Goal: Task Accomplishment & Management: Complete application form

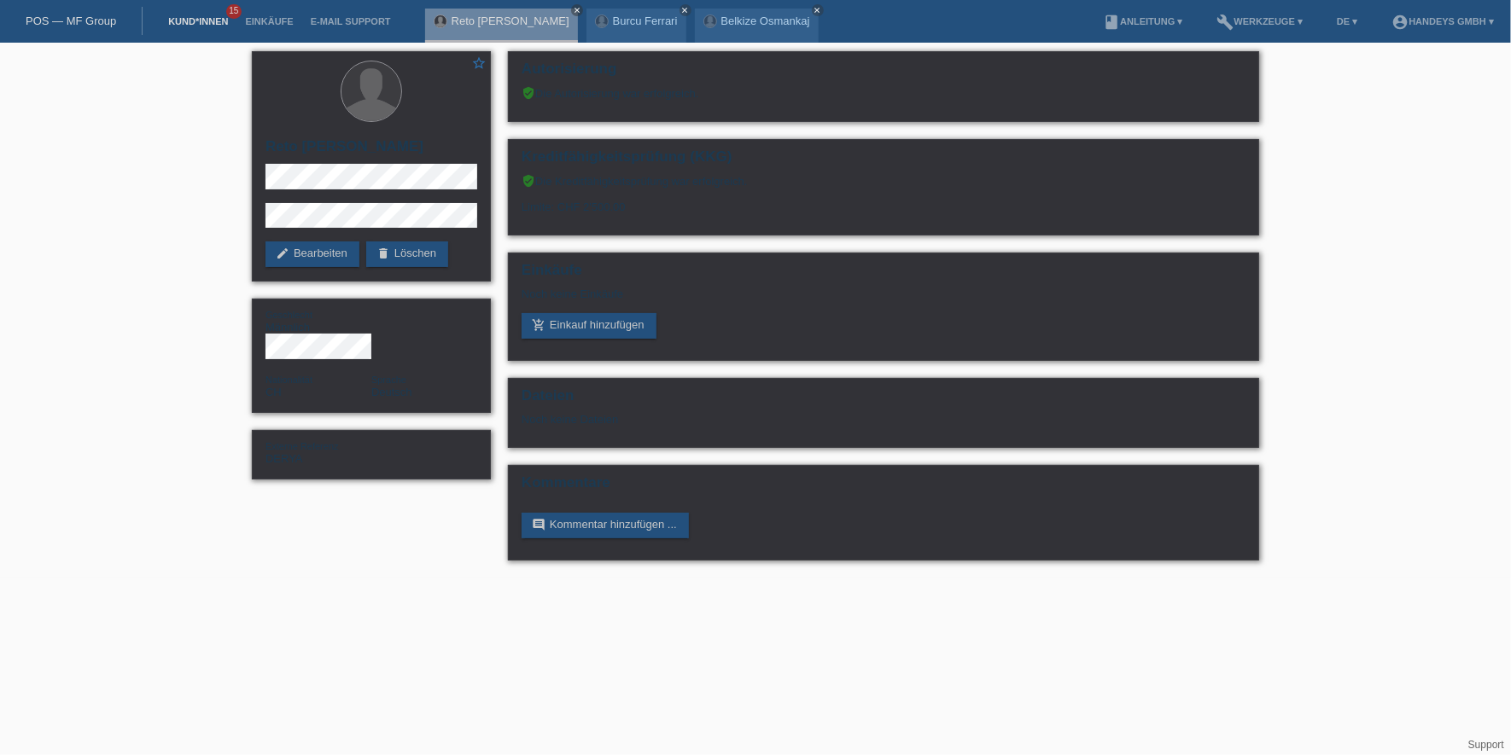
click at [201, 22] on link "Kund*innen" at bounding box center [198, 21] width 77 height 10
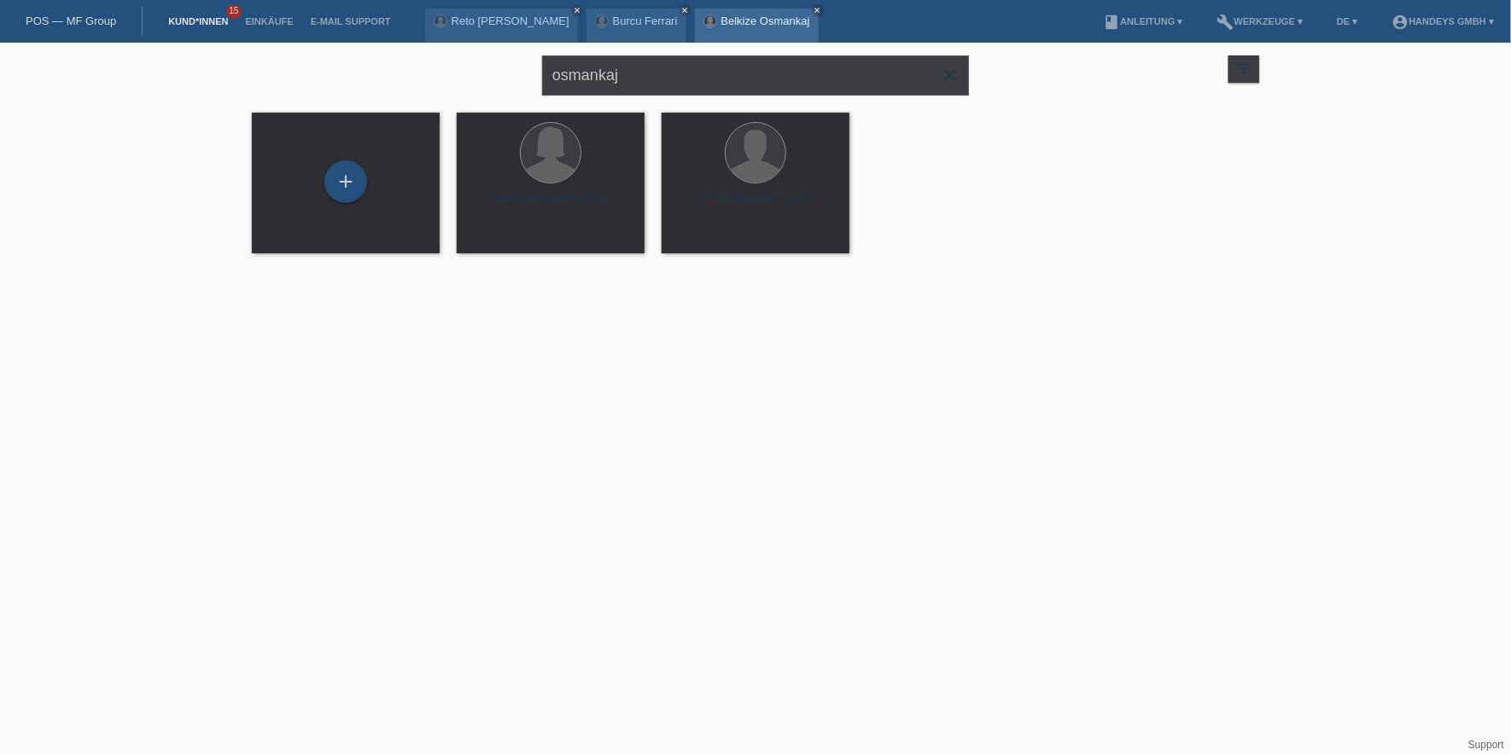
click at [722, 17] on link "Belkize Osmankaj" at bounding box center [765, 21] width 89 height 13
drag, startPoint x: 647, startPoint y: 63, endPoint x: 417, endPoint y: 63, distance: 230.5
click at [417, 63] on div "osmankaj close filter_list view_module Alle Kund*innen anzeigen star Markierte …" at bounding box center [755, 73] width 1024 height 61
type input "FISNIK"
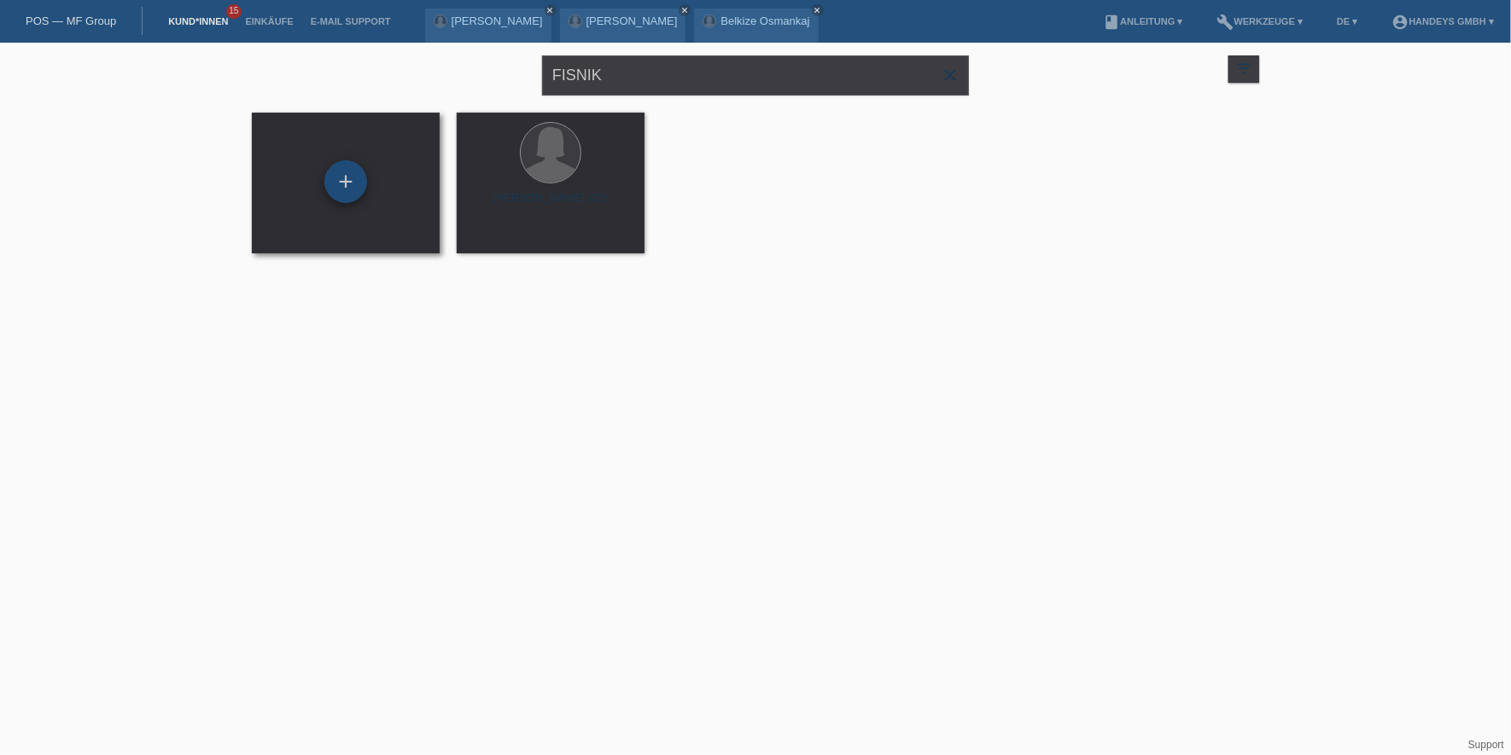
click at [347, 168] on div "+" at bounding box center [345, 181] width 43 height 43
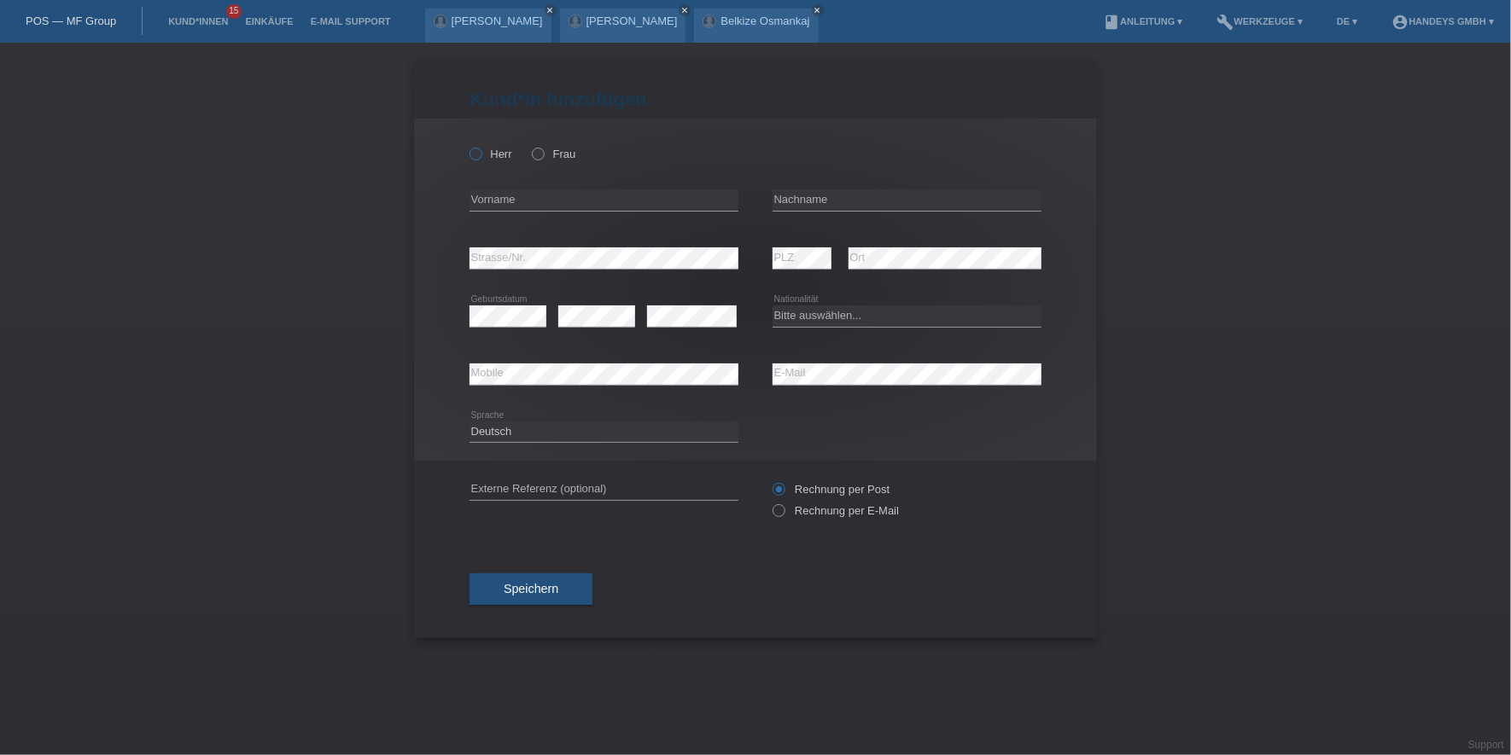
click at [489, 158] on label "Herr" at bounding box center [490, 154] width 43 height 13
click at [481, 158] on input "Herr" at bounding box center [474, 153] width 11 height 11
radio input "true"
click at [482, 182] on div "error Vorname" at bounding box center [603, 201] width 269 height 58
click at [479, 205] on input "text" at bounding box center [603, 200] width 269 height 21
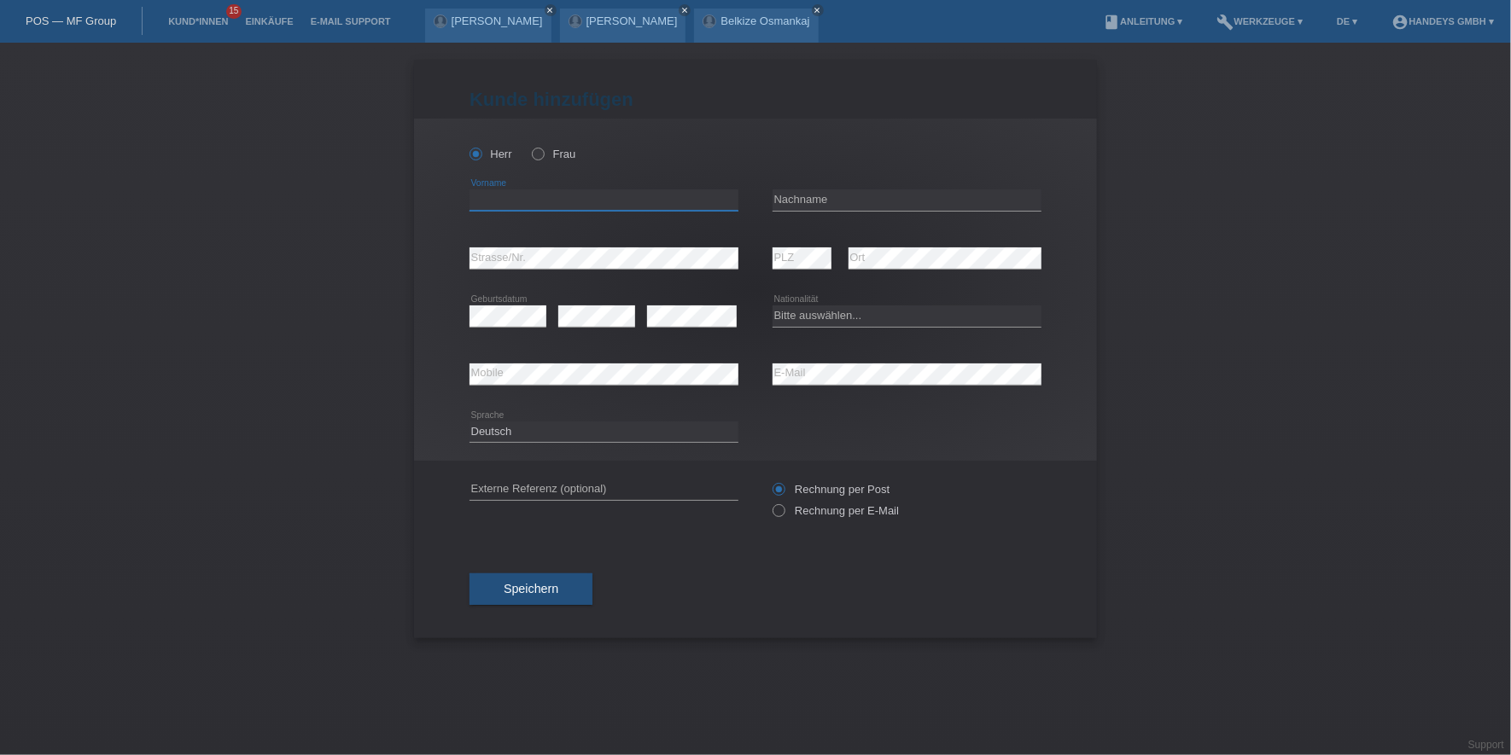
type input "f"
type input "Fisnik"
type input "Dellova"
select select "CH"
click at [753, 364] on div "error Mobile error E-Mail" at bounding box center [755, 375] width 572 height 58
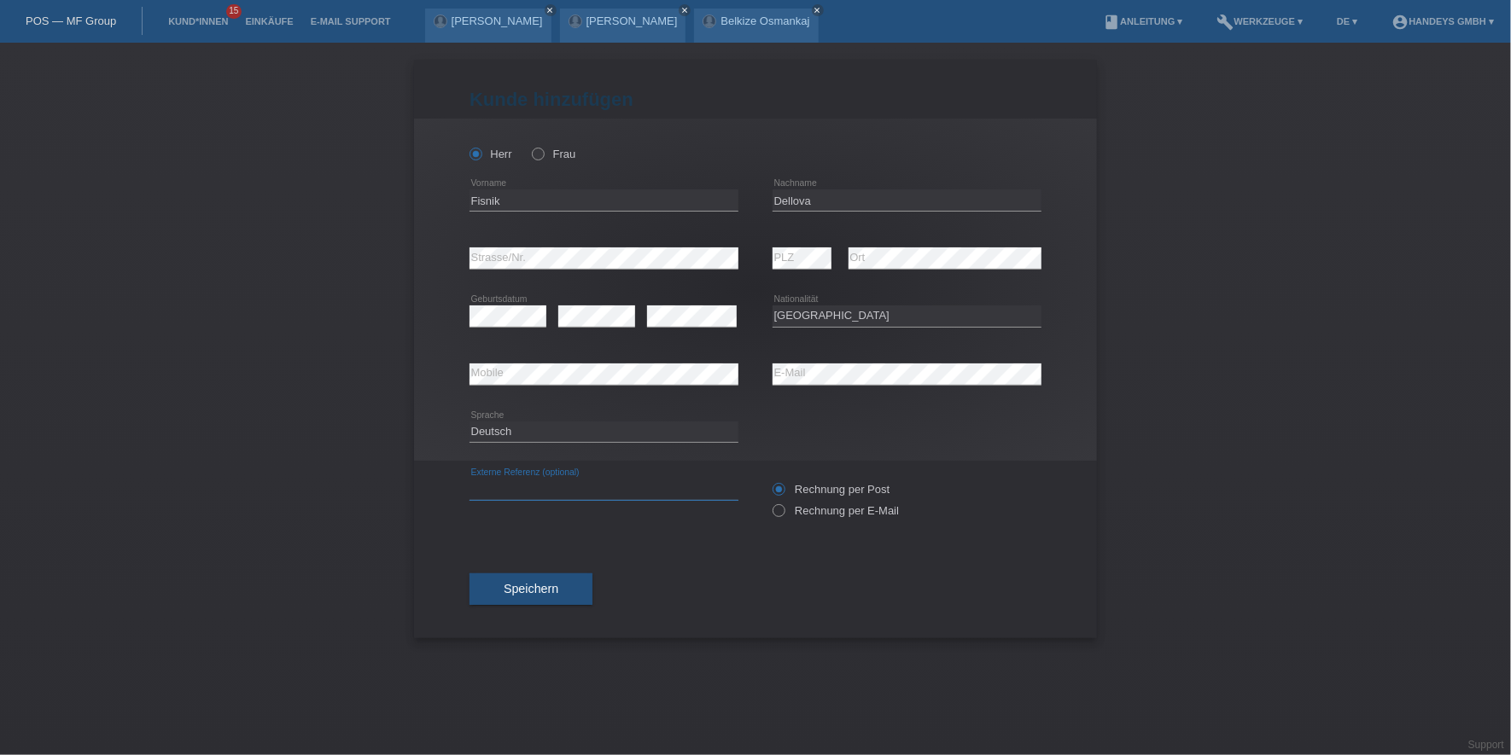
click at [506, 483] on input "text" at bounding box center [603, 489] width 269 height 21
type input "DERYA"
click at [436, 261] on div "Herr Frau Fisnik error Vorname C" at bounding box center [755, 290] width 683 height 342
click at [757, 246] on div "error Strasse/Nr. error PLZ error Ort" at bounding box center [755, 259] width 572 height 58
click at [540, 587] on span "Speichern" at bounding box center [531, 589] width 55 height 14
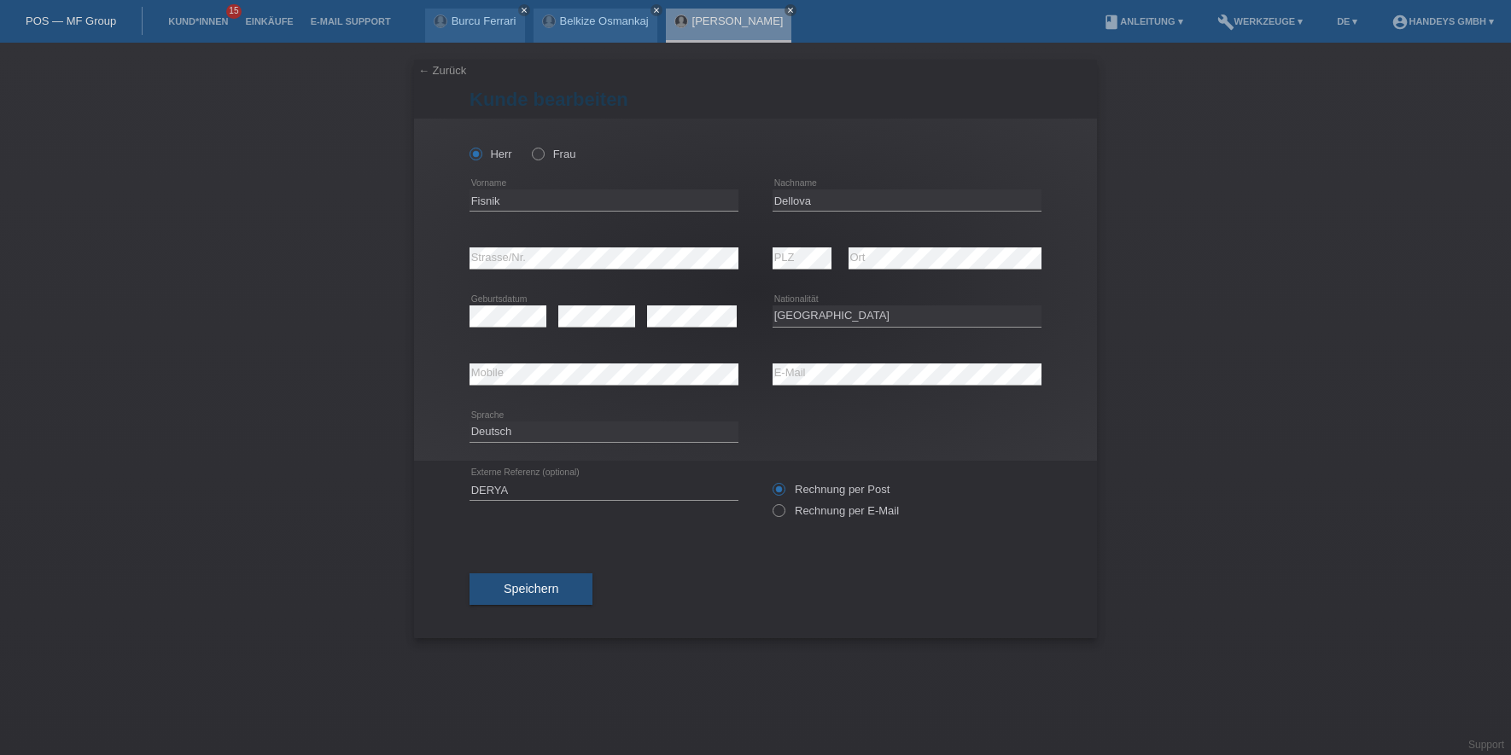
select select "CH"
click at [477, 195] on input "Fisnik" at bounding box center [603, 200] width 269 height 21
click at [796, 203] on input "Dellova" at bounding box center [907, 200] width 269 height 21
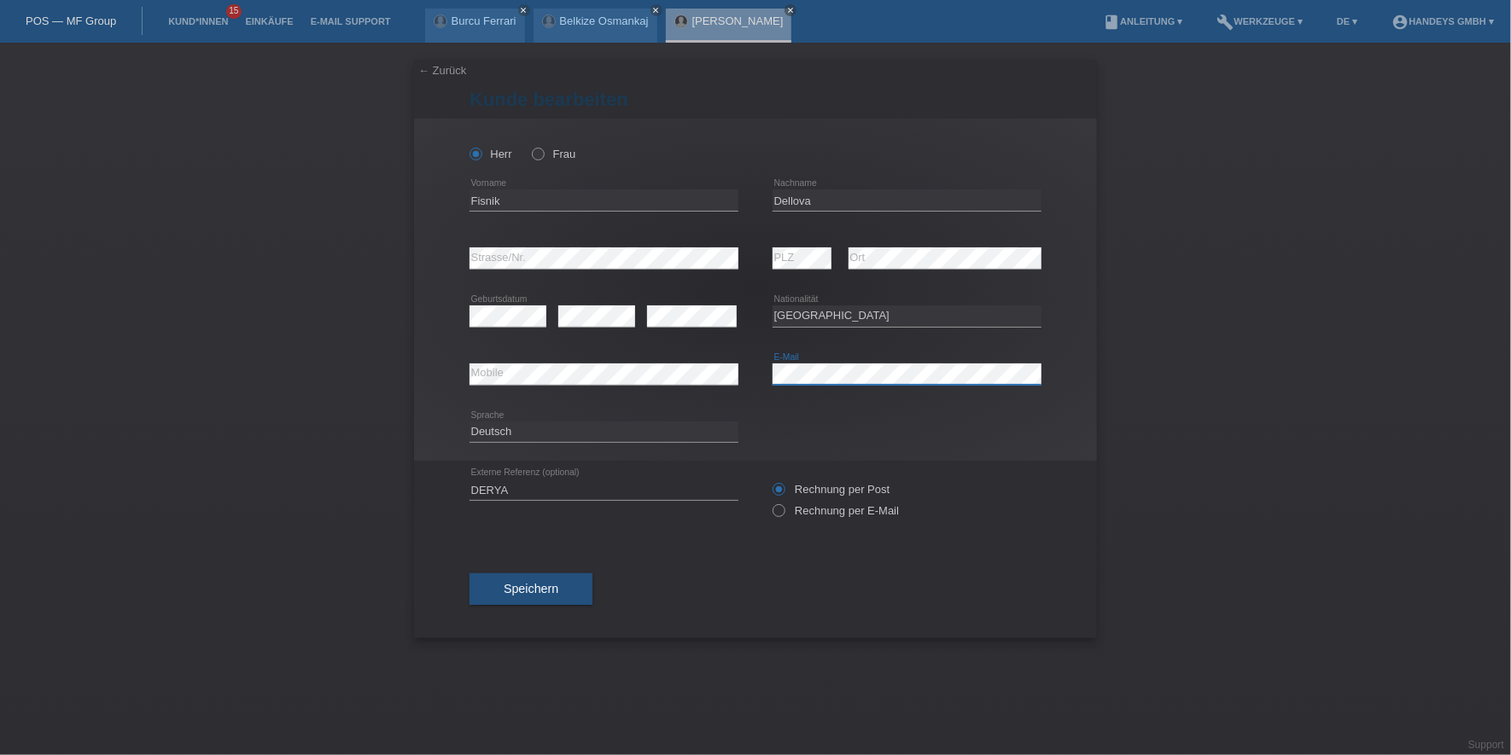
click at [714, 365] on div "error Mobile error E-Mail" at bounding box center [755, 375] width 572 height 58
click at [495, 383] on div "error Mobile" at bounding box center [603, 375] width 269 height 22
click at [564, 587] on button "Speichern" at bounding box center [530, 590] width 123 height 32
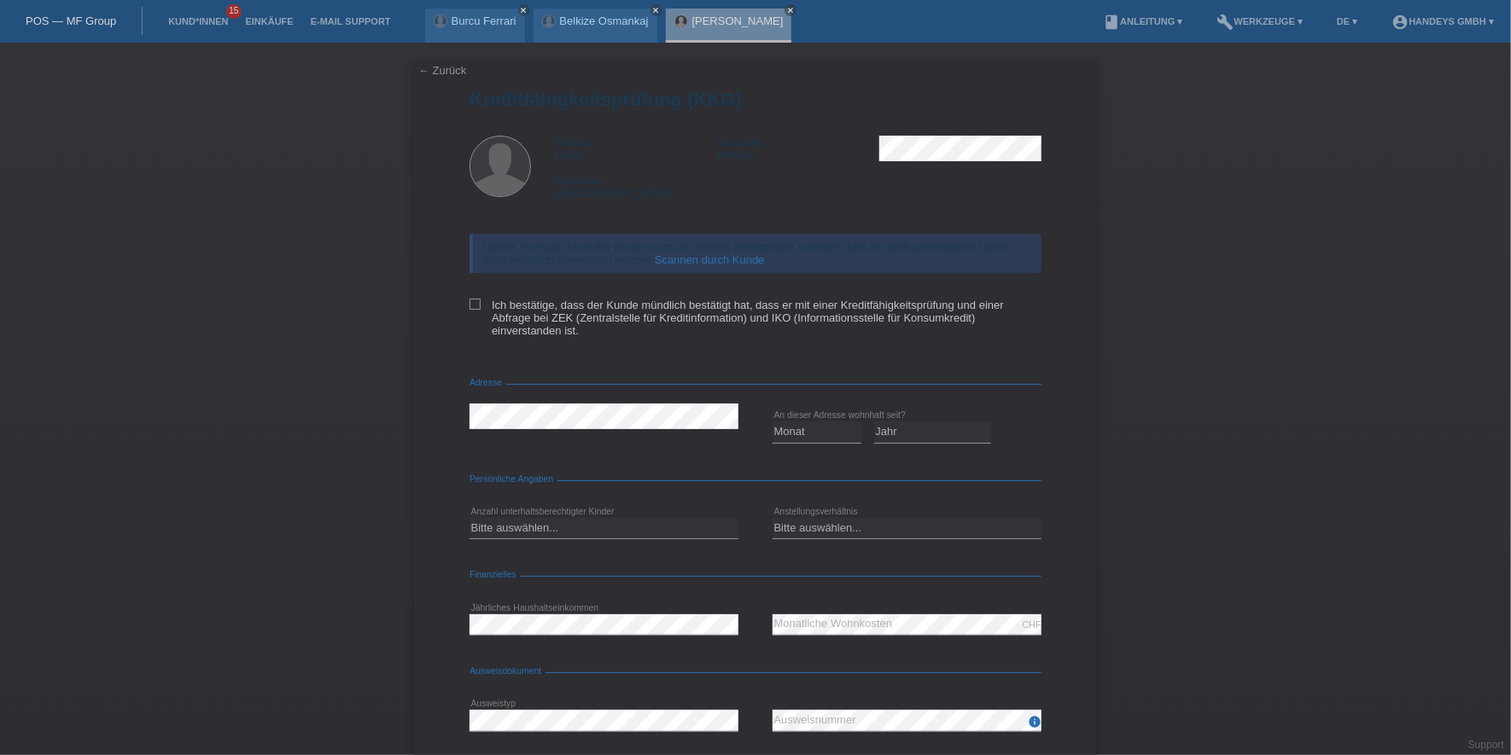
click at [693, 254] on link "Scannen durch Kunde" at bounding box center [710, 260] width 110 height 13
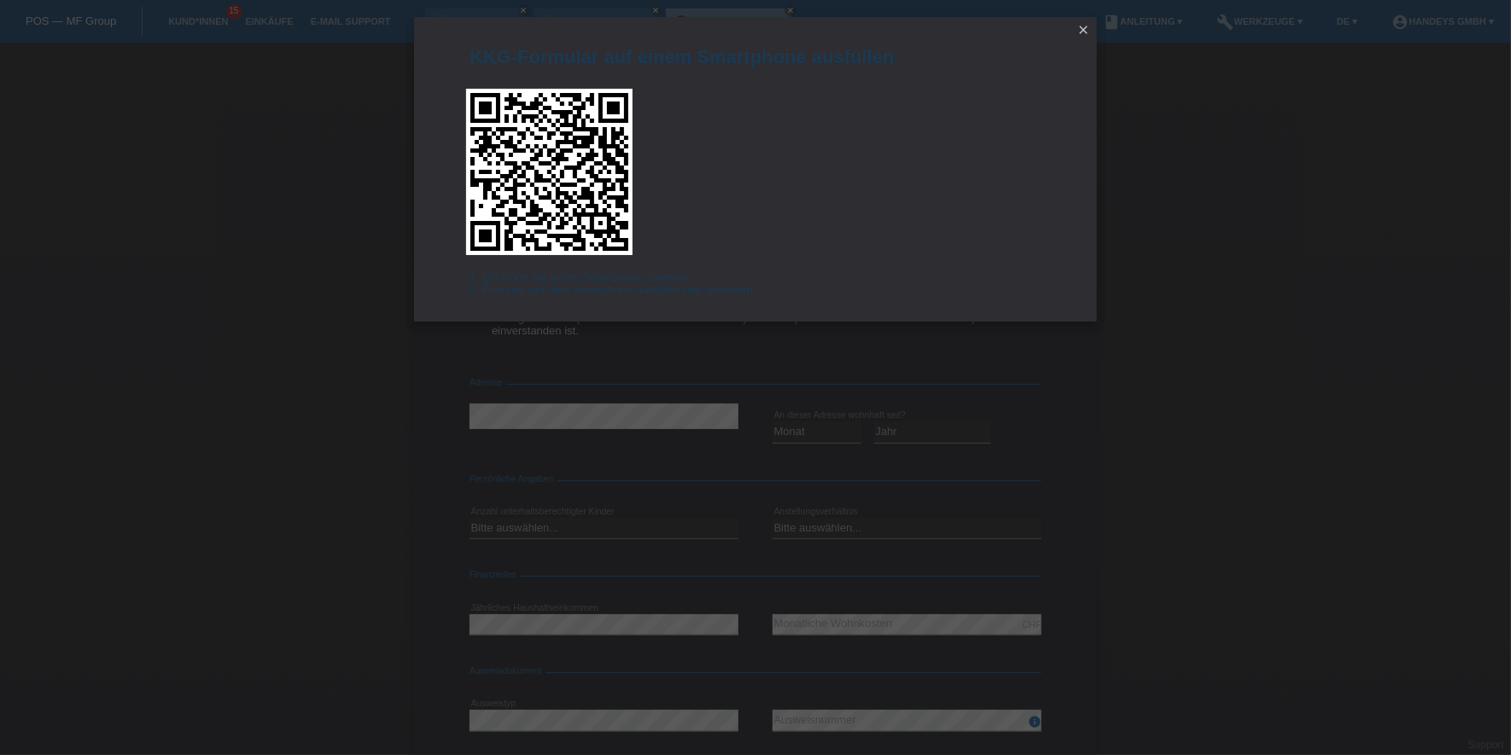
click at [1076, 31] on icon "close" at bounding box center [1083, 30] width 14 height 14
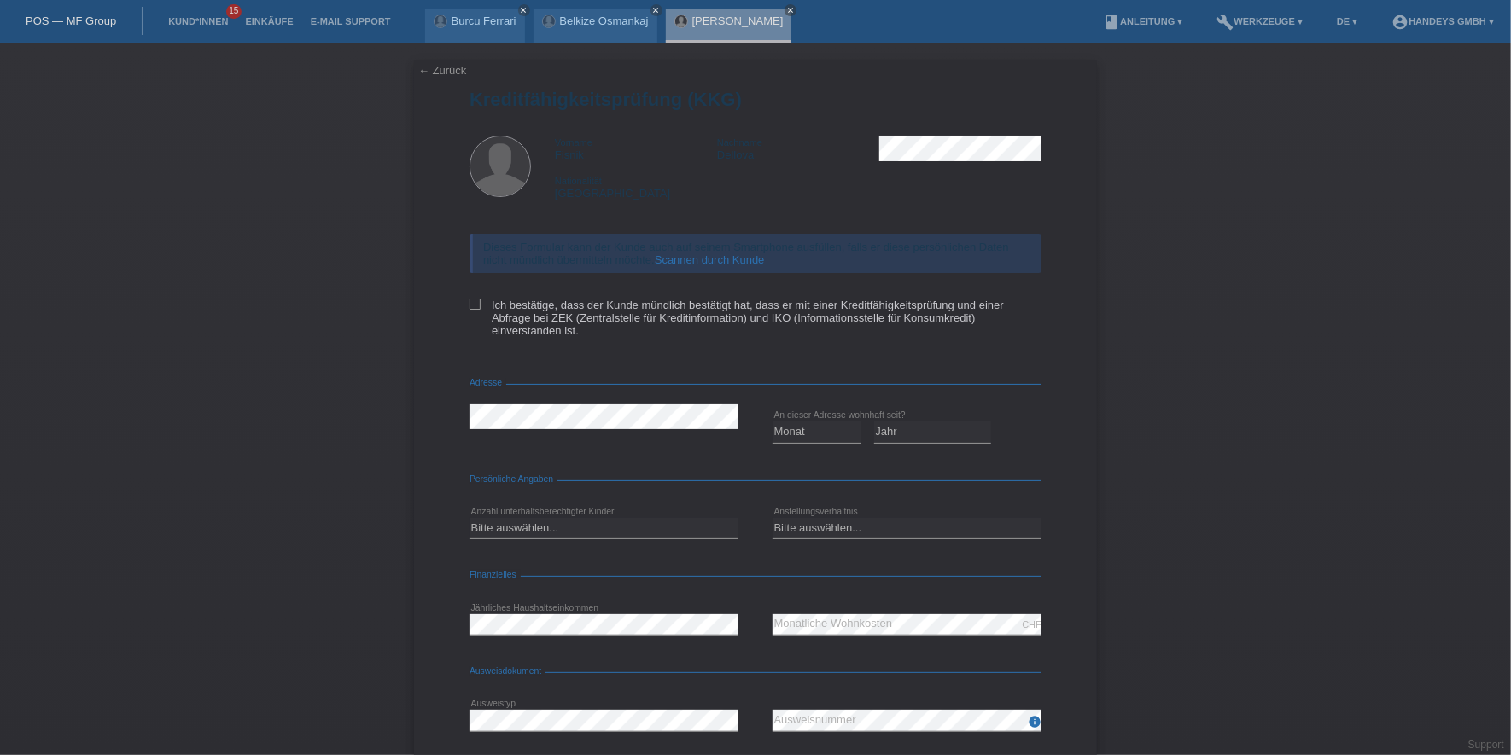
click at [436, 75] on link "← Zurück" at bounding box center [442, 70] width 48 height 13
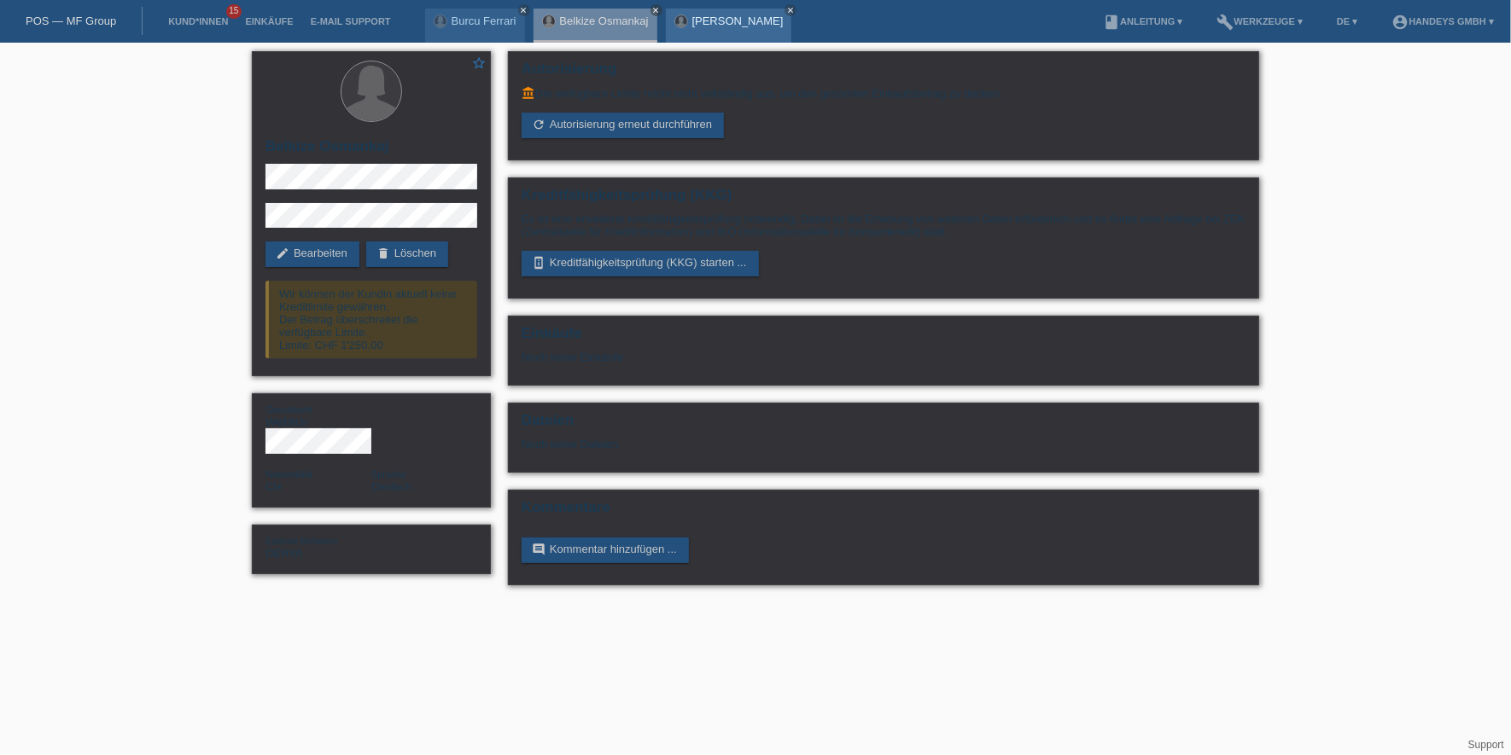
click at [712, 23] on link "[PERSON_NAME]" at bounding box center [737, 21] width 91 height 13
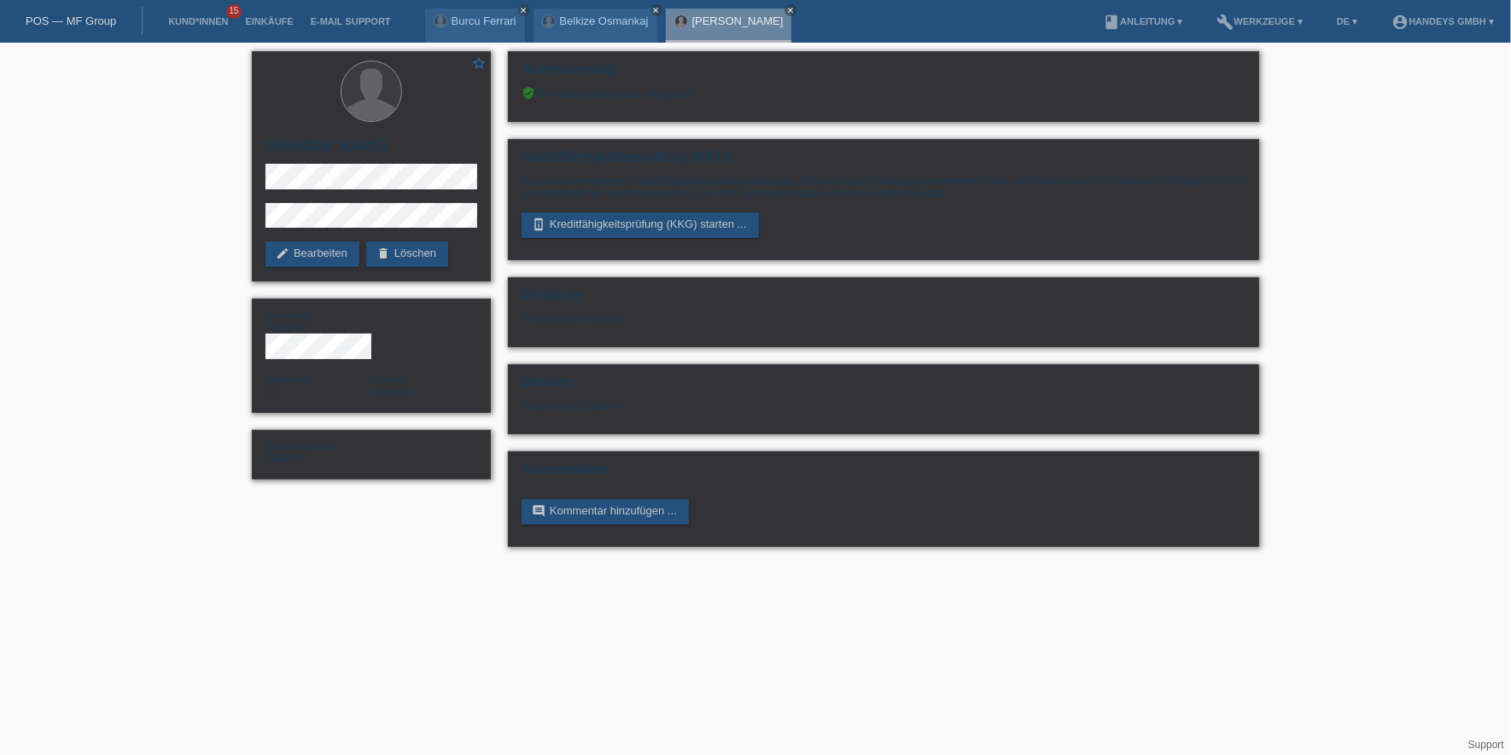
click at [720, 22] on link "[PERSON_NAME]" at bounding box center [737, 21] width 91 height 13
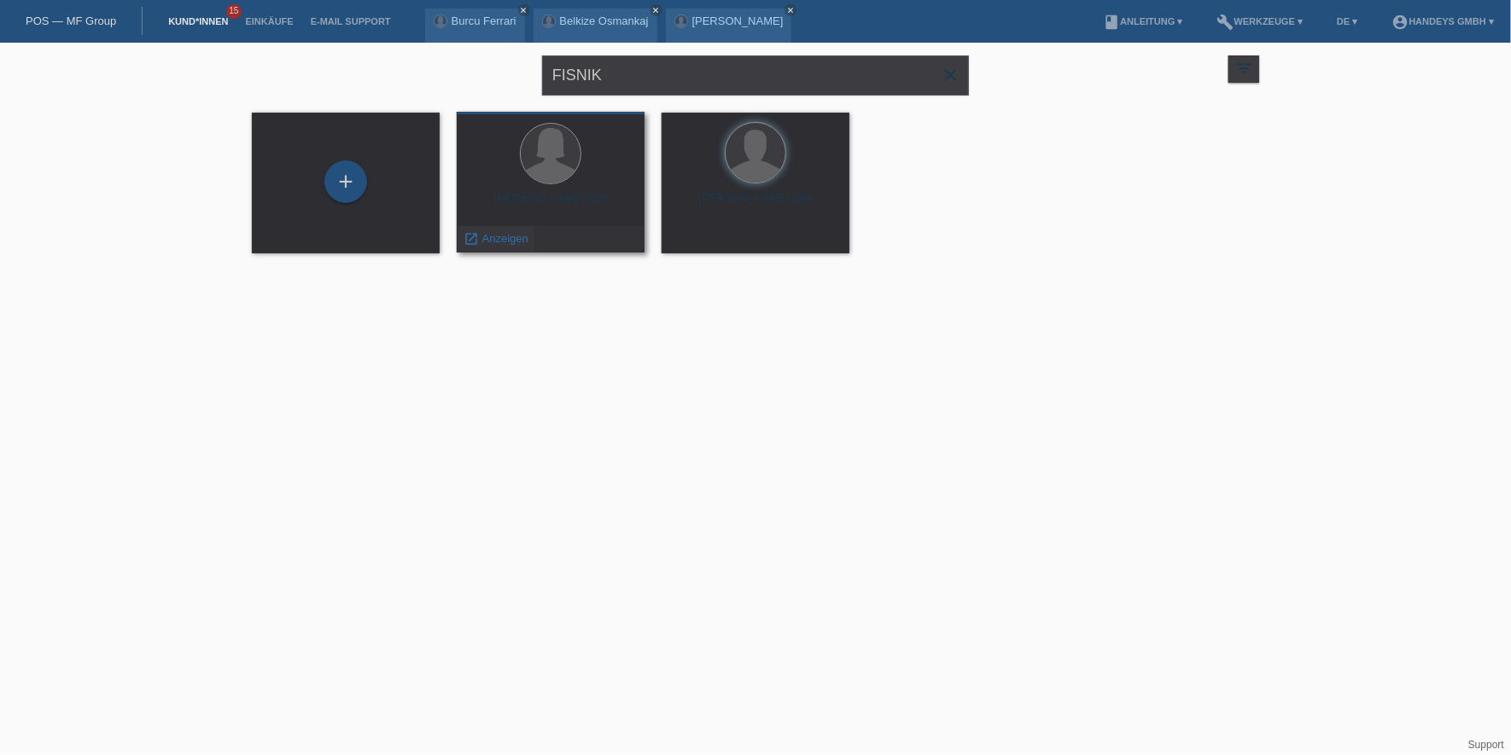
click at [503, 237] on span "Anzeigen" at bounding box center [505, 238] width 46 height 13
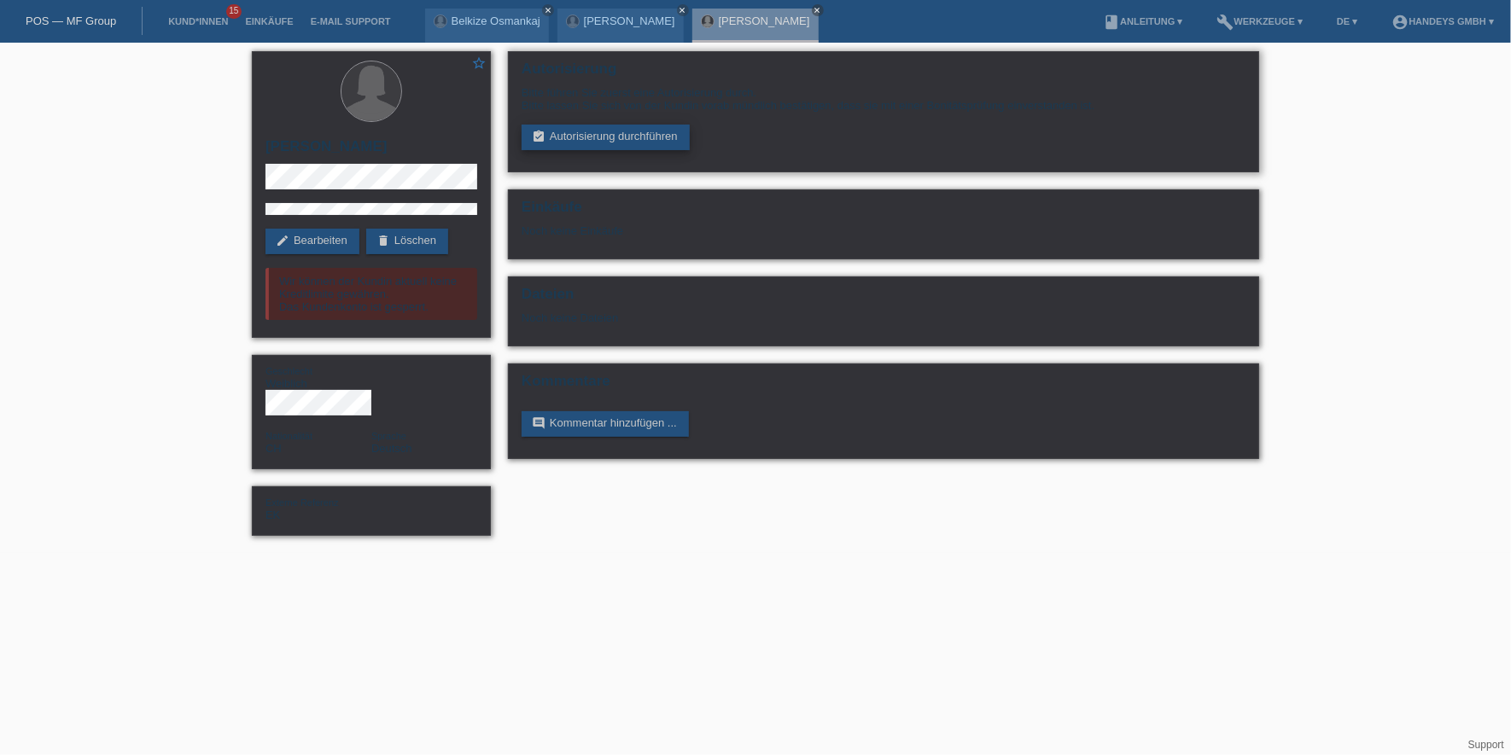
click at [625, 131] on link "assignment_turned_in Autorisierung durchführen" at bounding box center [606, 138] width 168 height 26
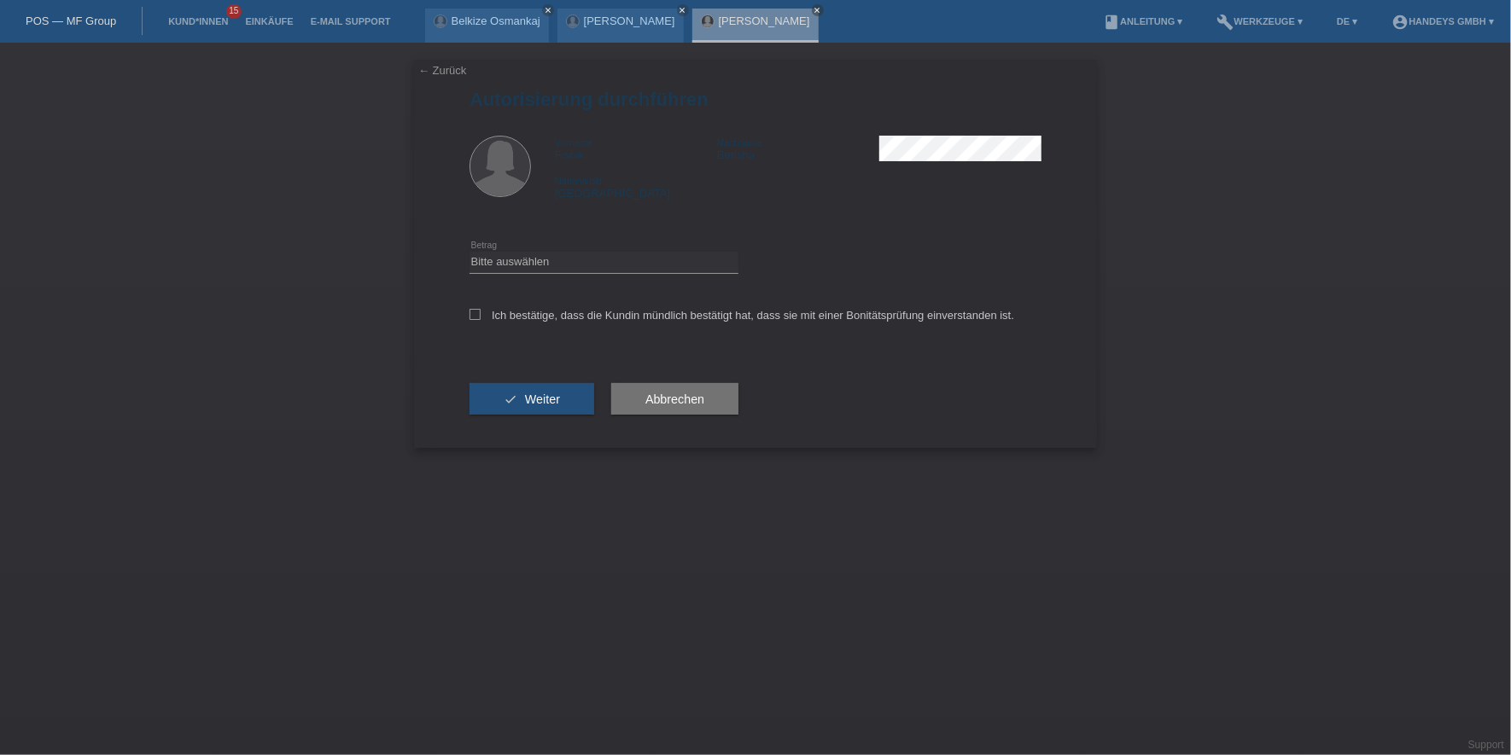
click at [582, 276] on div "Bitte auswählen CHF 1.00 - CHF 499.00 CHF 500.00 - CHF 1'999.00 CHF 2'000.00 - …" at bounding box center [603, 263] width 269 height 58
drag, startPoint x: 614, startPoint y: 259, endPoint x: 625, endPoint y: 274, distance: 19.0
click at [614, 259] on select "Bitte auswählen CHF 1.00 - CHF 499.00 CHF 500.00 - CHF 1'999.00 CHF 2'000.00 - …" at bounding box center [603, 262] width 269 height 20
select select "3"
click at [469, 252] on select "Bitte auswählen CHF 1.00 - CHF 499.00 CHF 500.00 - CHF 1'999.00 CHF 2'000.00 - …" at bounding box center [603, 262] width 269 height 20
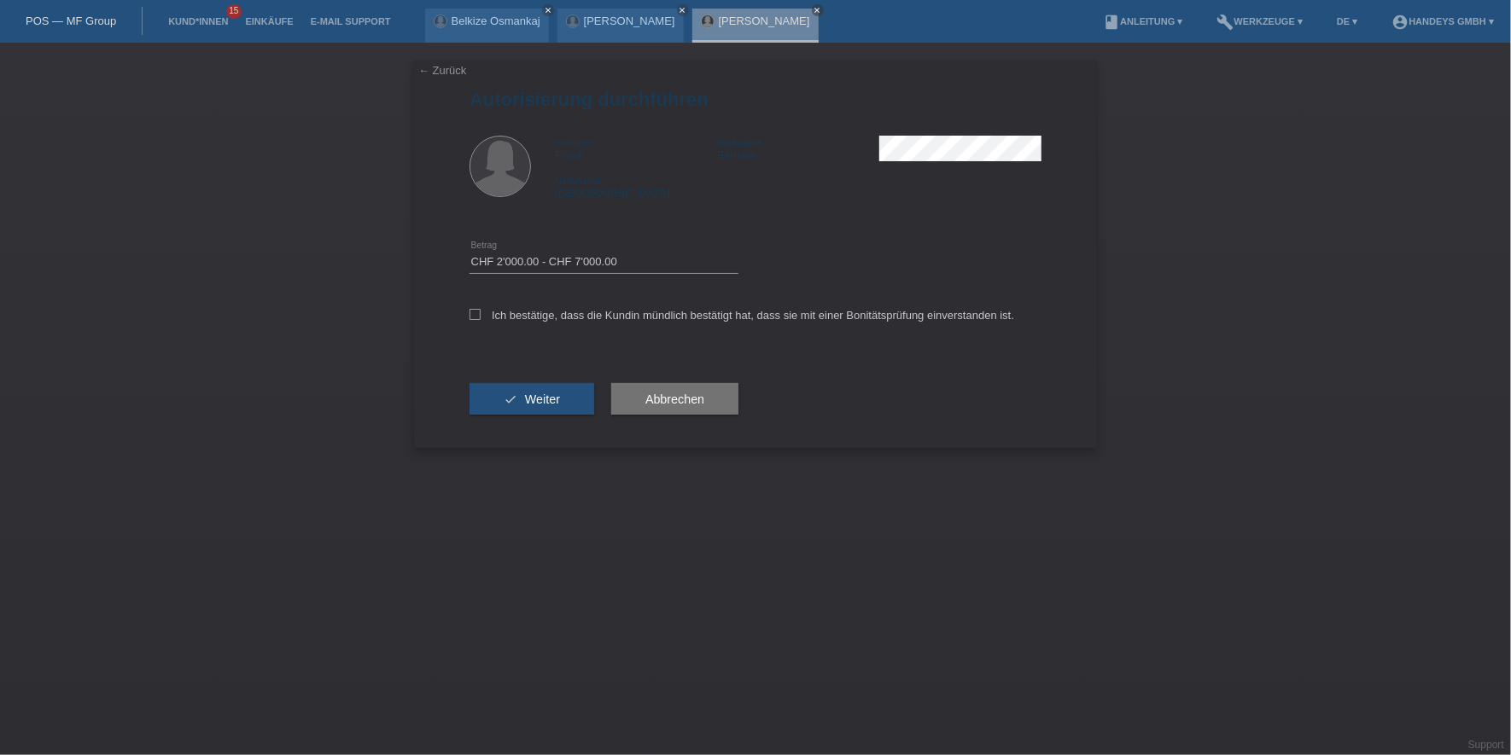
click at [601, 301] on div "Ich bestätige, dass die Kundin mündlich bestätigt hat, dass sie mit einer Bonit…" at bounding box center [755, 321] width 572 height 58
click at [595, 312] on label "Ich bestätige, dass die Kundin mündlich bestätigt hat, dass sie mit einer Bonit…" at bounding box center [741, 315] width 545 height 13
click at [481, 312] on input "Ich bestätige, dass die Kundin mündlich bestätigt hat, dass sie mit einer Bonit…" at bounding box center [474, 314] width 11 height 11
checkbox input "true"
click at [537, 389] on button "check Weiter" at bounding box center [531, 399] width 125 height 32
